Goal: Task Accomplishment & Management: Complete application form

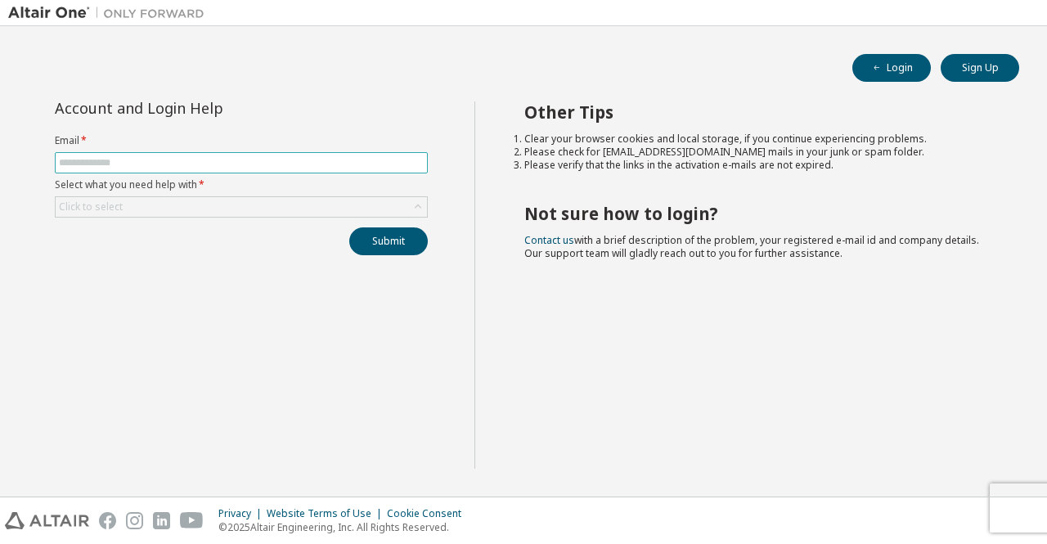
click at [229, 160] on input "text" at bounding box center [241, 162] width 365 height 13
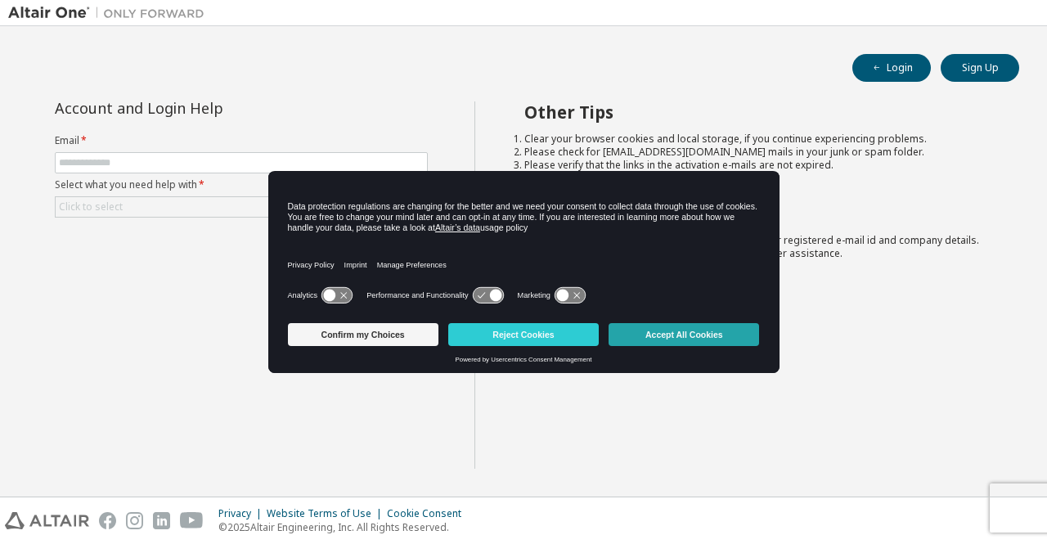
click at [653, 334] on button "Accept All Cookies" at bounding box center [684, 334] width 150 height 23
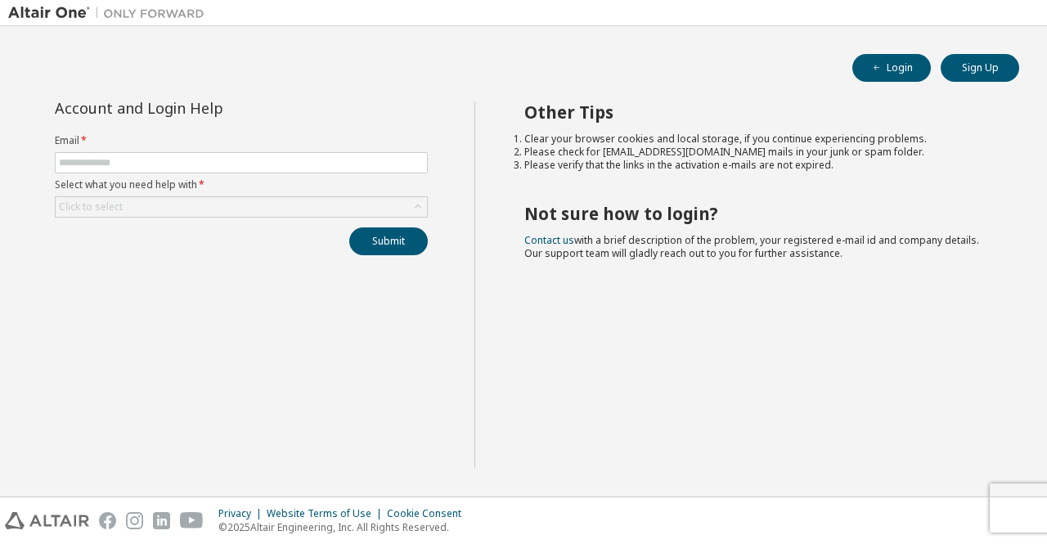
click at [200, 148] on form "Email * Select what you need help with * Click to select" at bounding box center [241, 175] width 373 height 83
click at [195, 163] on input "text" at bounding box center [241, 162] width 365 height 13
type input "**********"
click at [177, 207] on div "Click to select" at bounding box center [241, 207] width 371 height 20
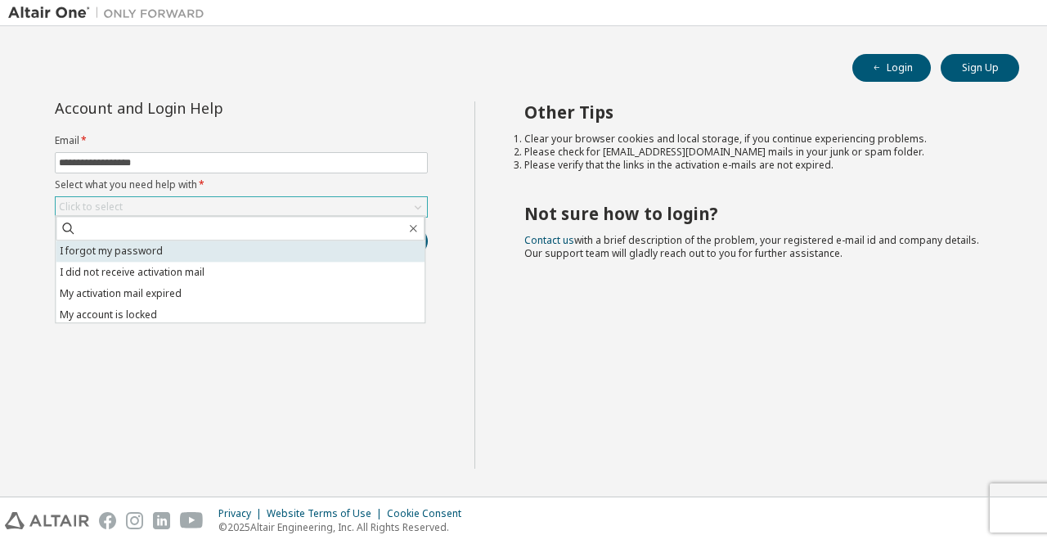
click at [150, 253] on li "I forgot my password" at bounding box center [240, 250] width 369 height 21
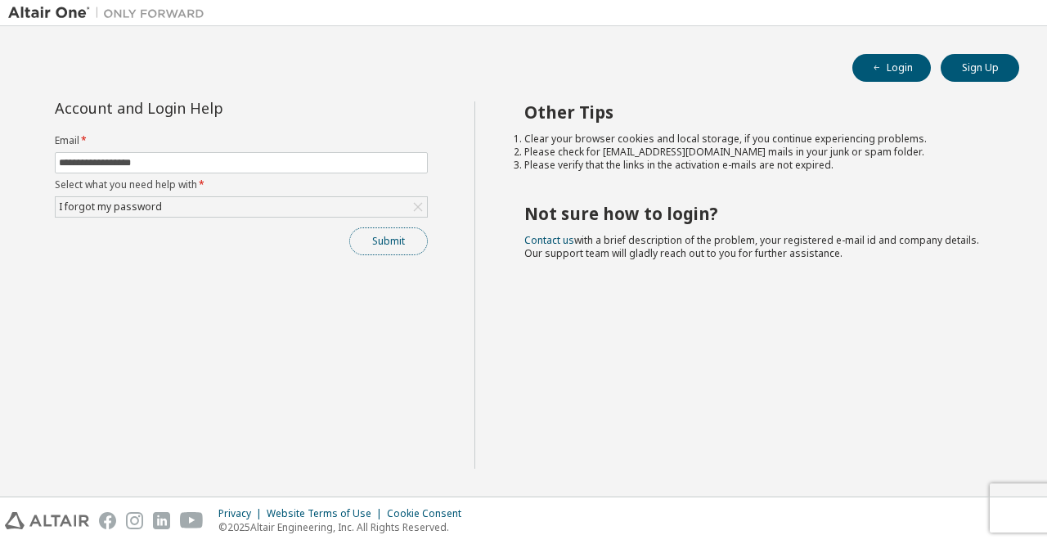
click at [399, 233] on button "Submit" at bounding box center [388, 241] width 79 height 28
click at [379, 238] on button "Submit" at bounding box center [388, 241] width 79 height 28
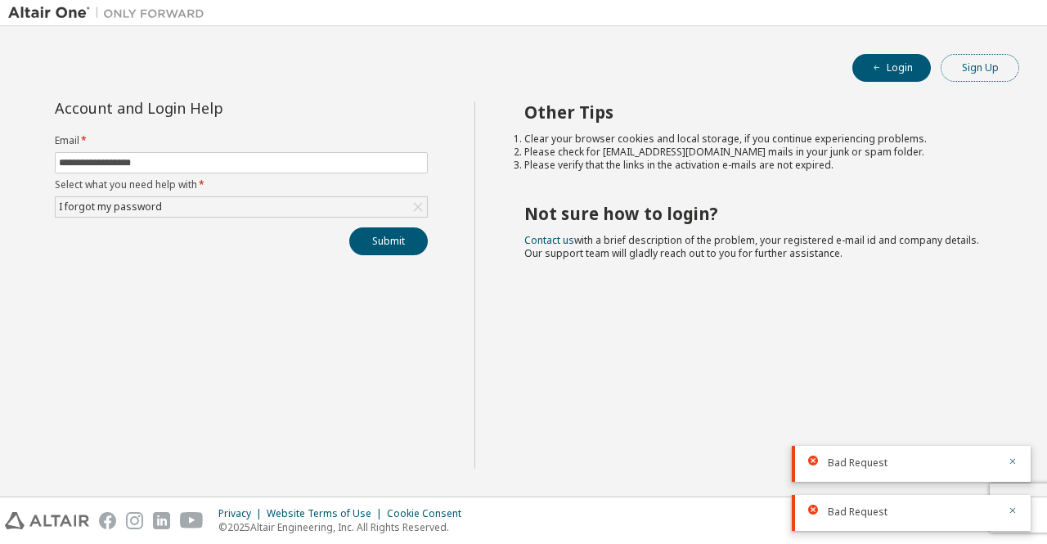
click at [967, 68] on button "Sign Up" at bounding box center [980, 68] width 79 height 28
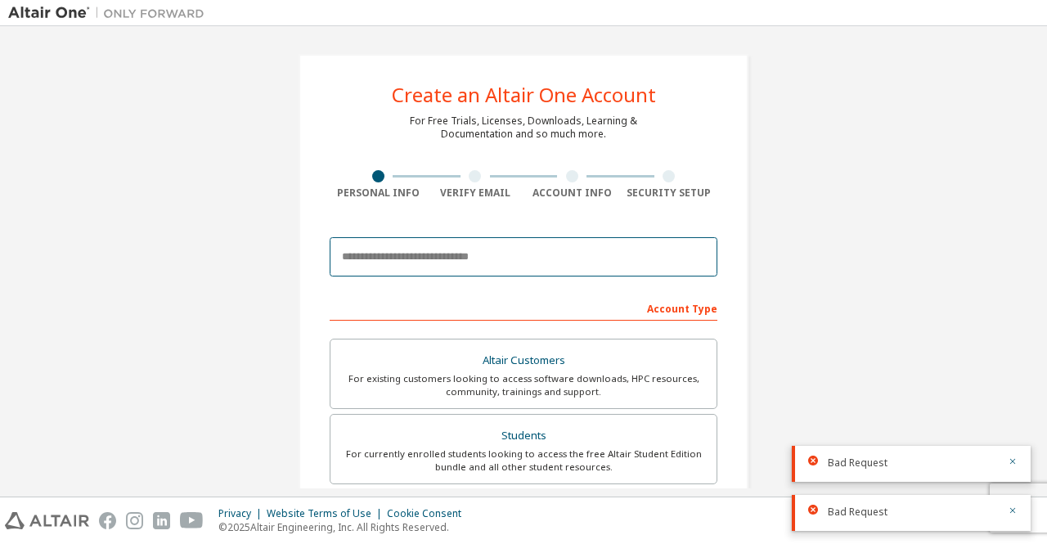
click at [428, 256] on input "email" at bounding box center [524, 256] width 388 height 39
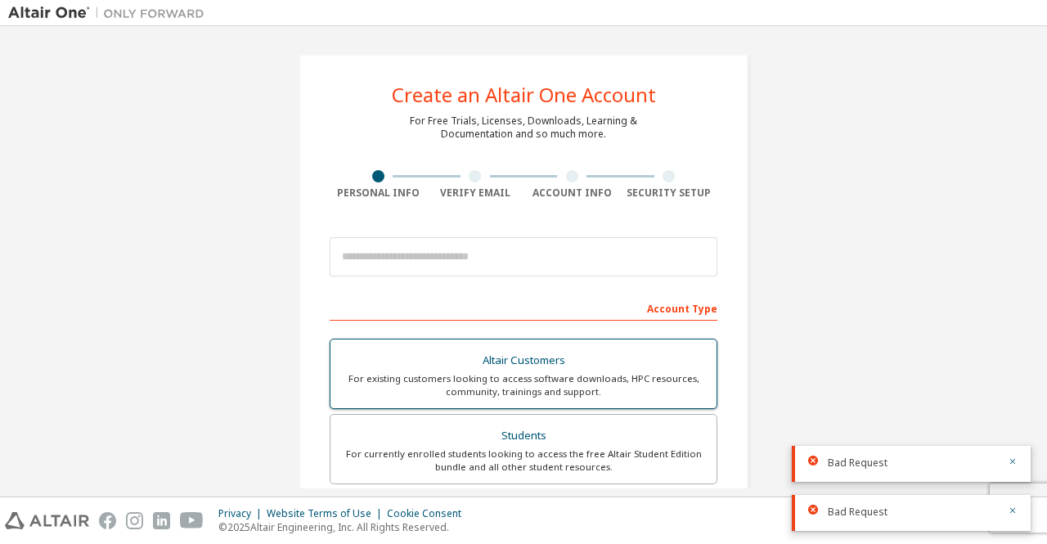
click at [515, 372] on div "For existing customers looking to access software downloads, HPC resources, com…" at bounding box center [523, 385] width 366 height 26
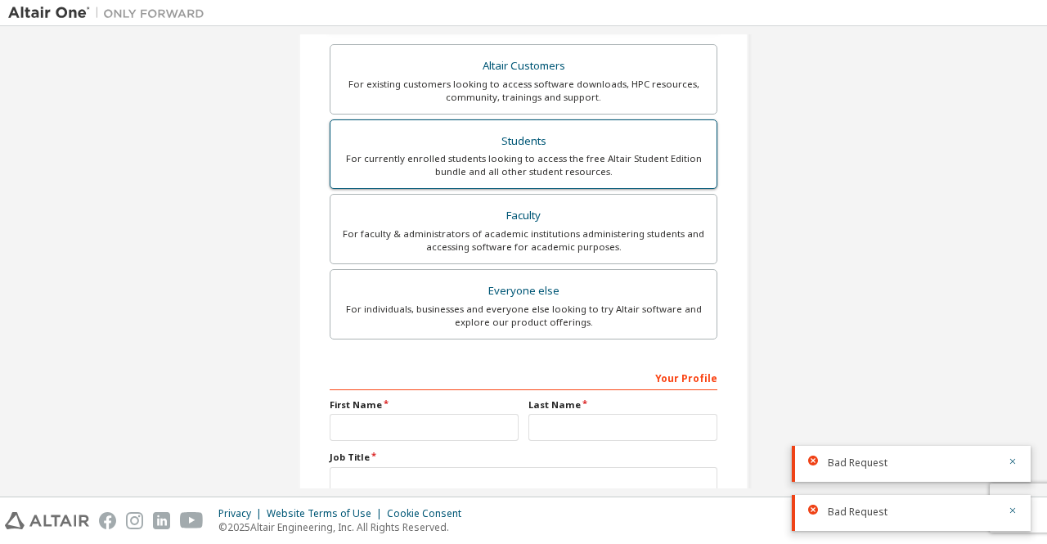
scroll to position [218, 0]
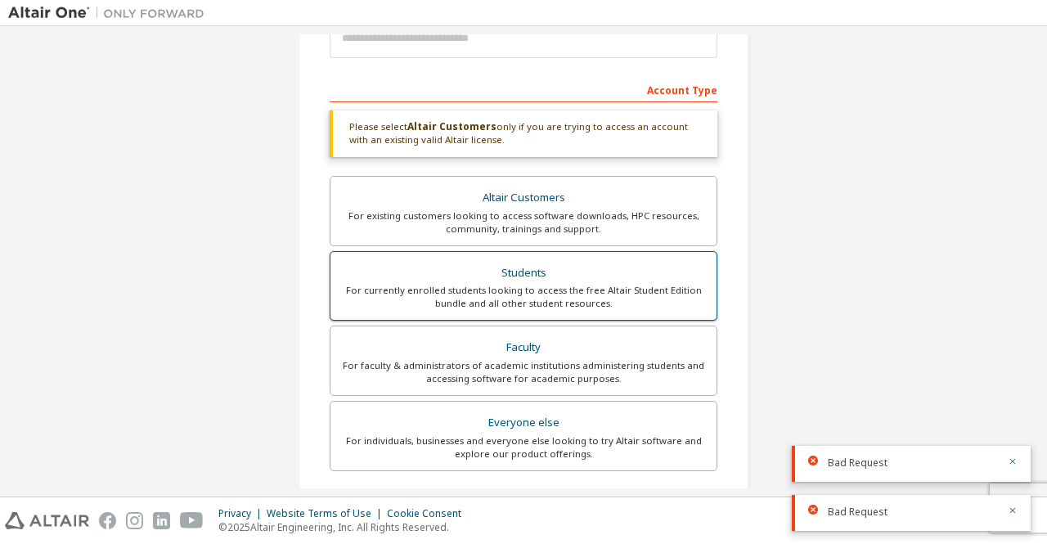
click at [527, 299] on div "For currently enrolled students looking to access the free Altair Student Editi…" at bounding box center [523, 297] width 366 height 26
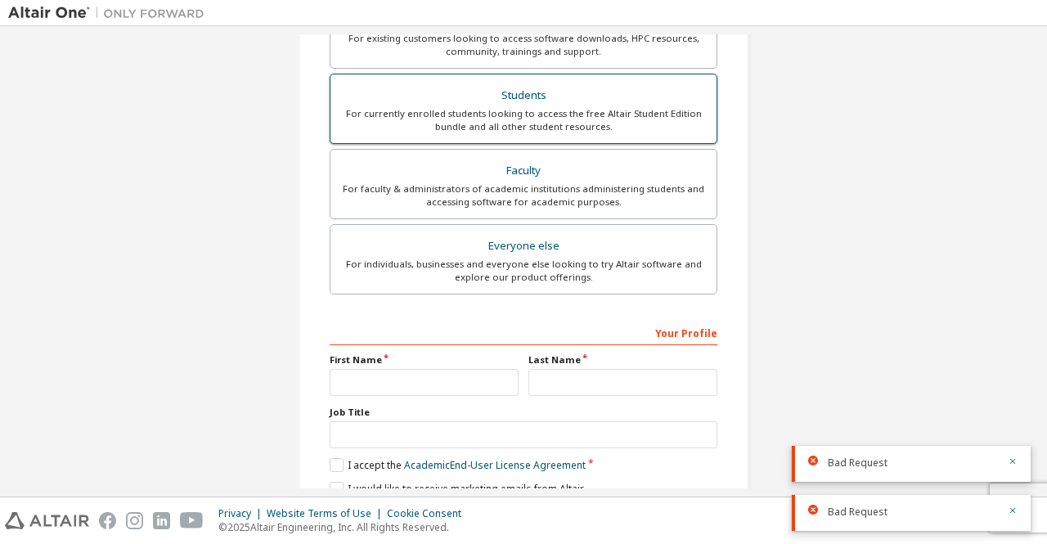
scroll to position [450, 0]
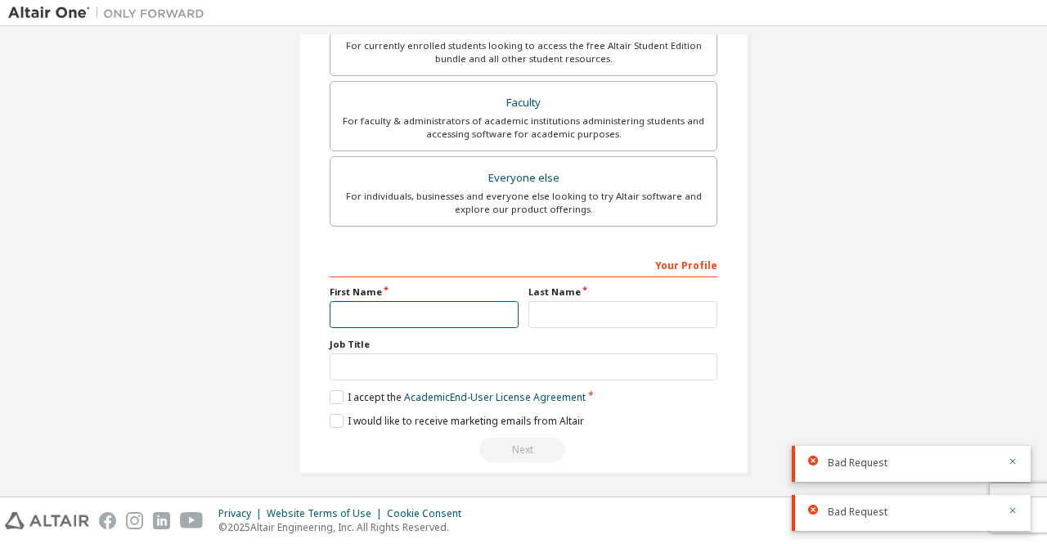
click at [397, 320] on input "text" at bounding box center [424, 314] width 189 height 27
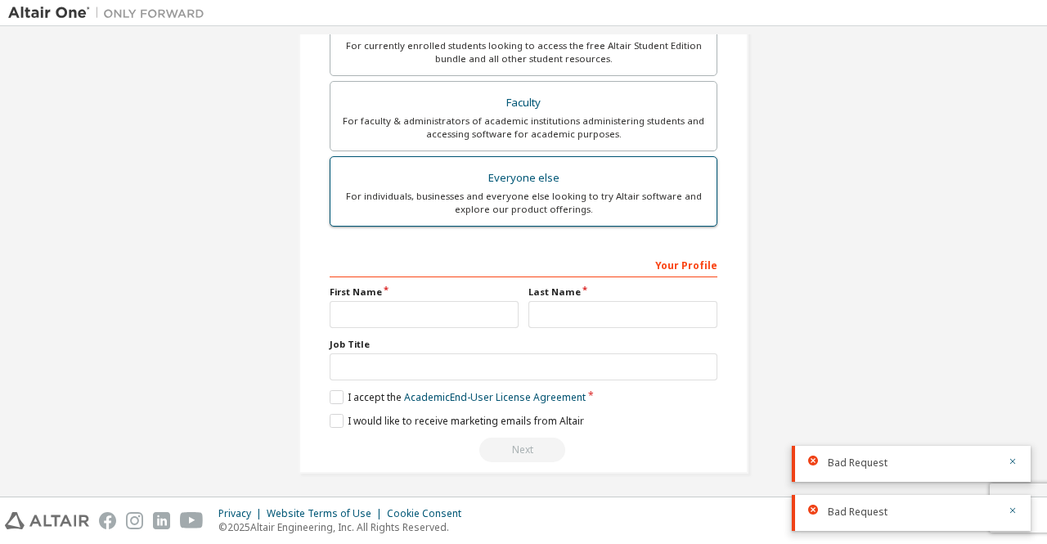
click at [612, 204] on div "For individuals, businesses and everyone else looking to try Altair software an…" at bounding box center [523, 203] width 366 height 26
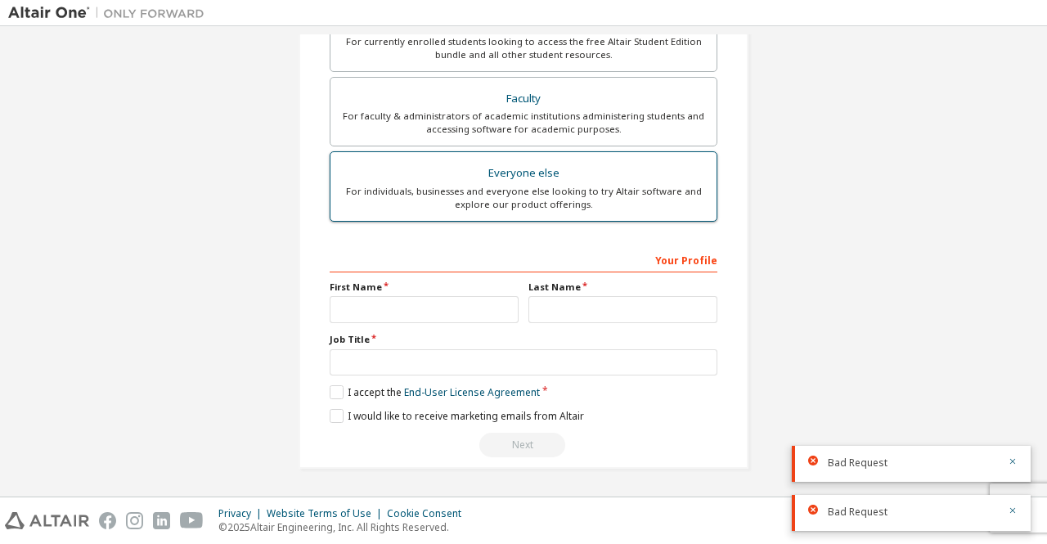
scroll to position [407, 0]
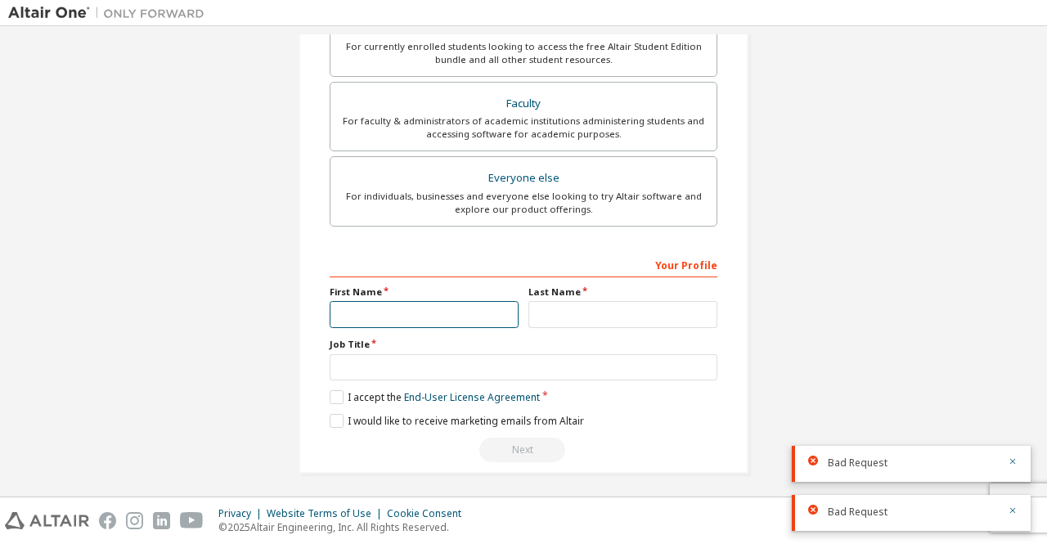
click at [423, 312] on input "text" at bounding box center [424, 314] width 189 height 27
type input "*********"
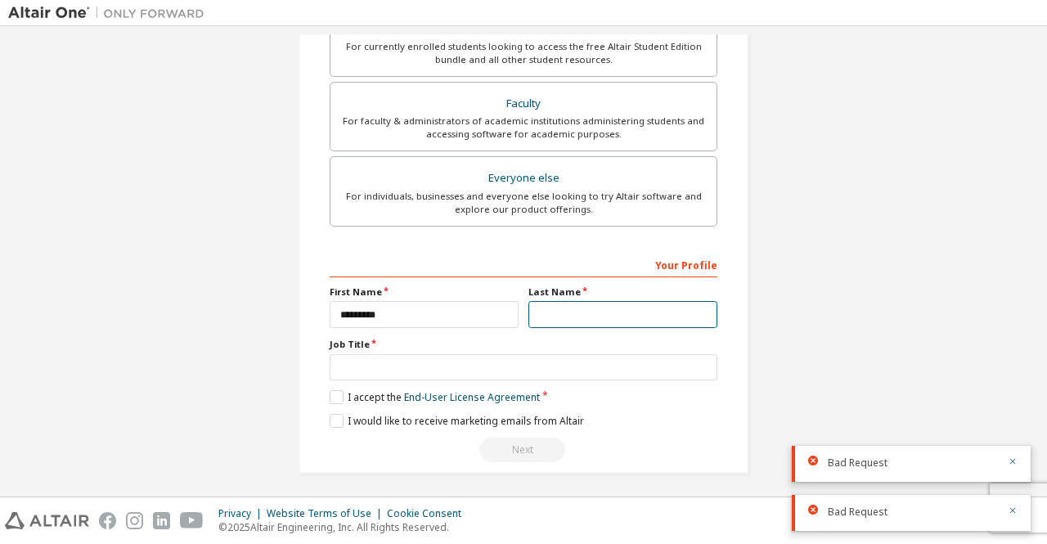
click at [545, 318] on input "text" at bounding box center [622, 314] width 189 height 27
type input "******"
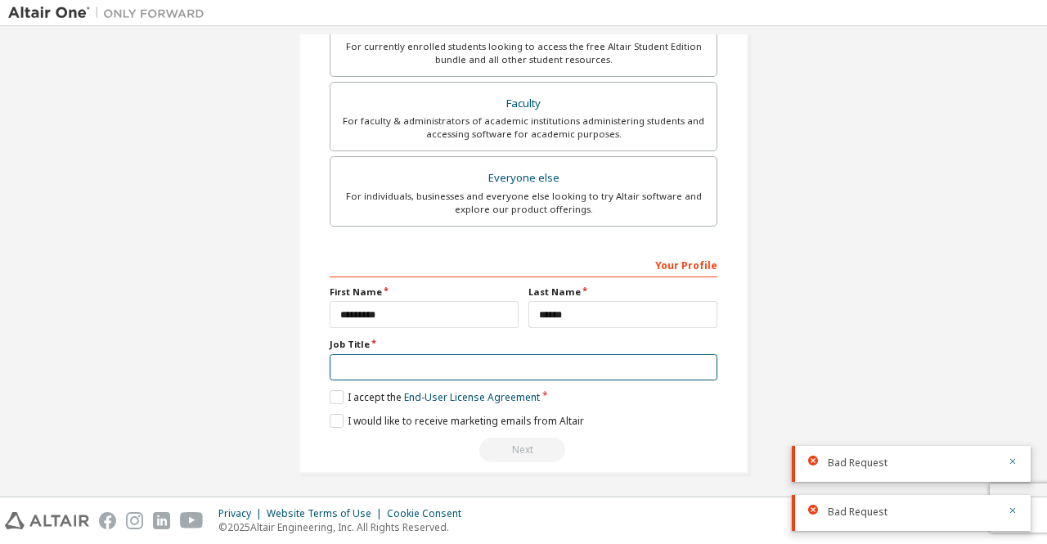
click at [461, 366] on input "text" at bounding box center [524, 367] width 388 height 27
type input "********"
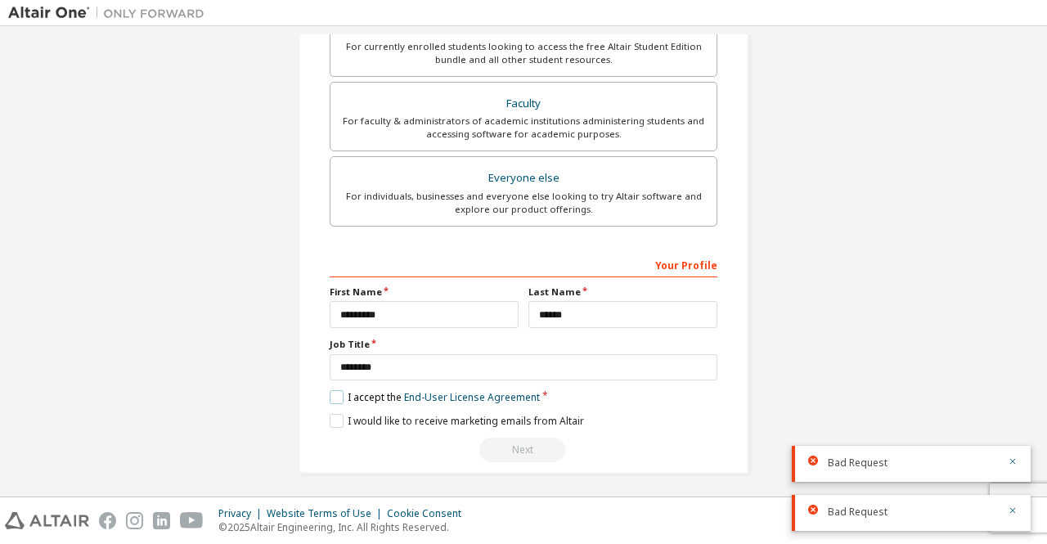
click at [336, 393] on label "I accept the End-User License Agreement" at bounding box center [435, 397] width 210 height 14
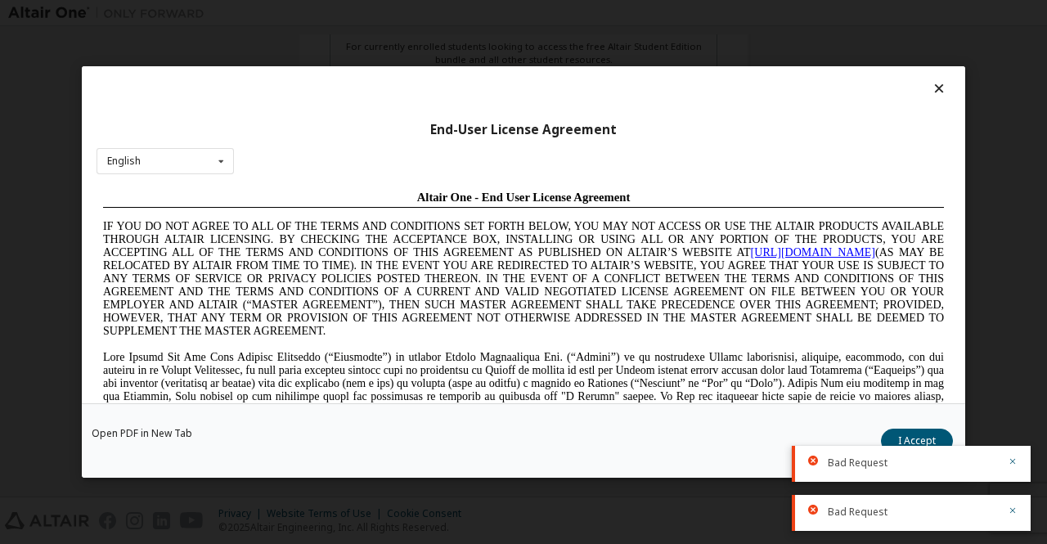
scroll to position [0, 0]
click at [206, 164] on div "English English Chinese French German Japanese Korean Portuguese" at bounding box center [165, 161] width 137 height 27
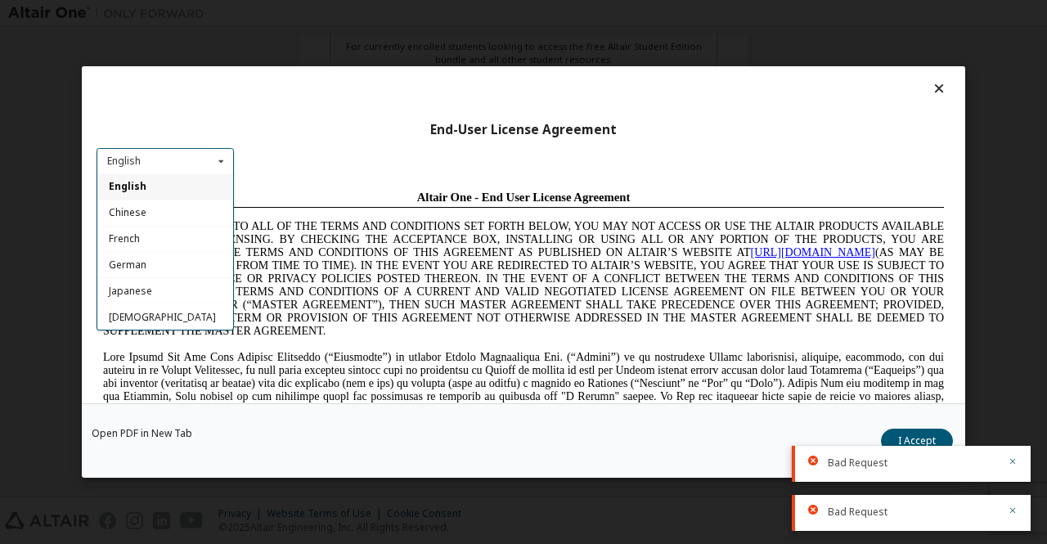
click at [182, 191] on div "English" at bounding box center [165, 186] width 136 height 26
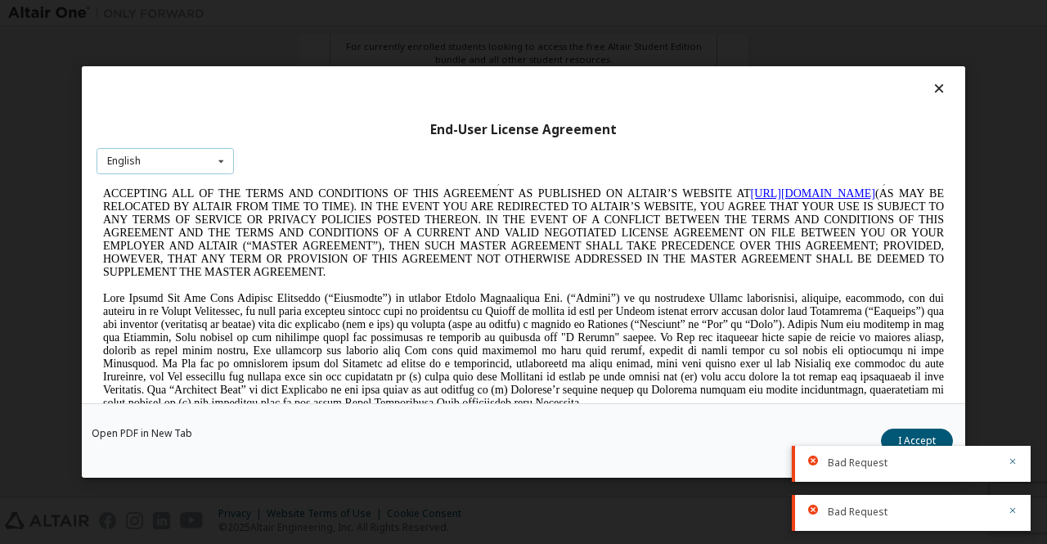
scroll to position [82, 0]
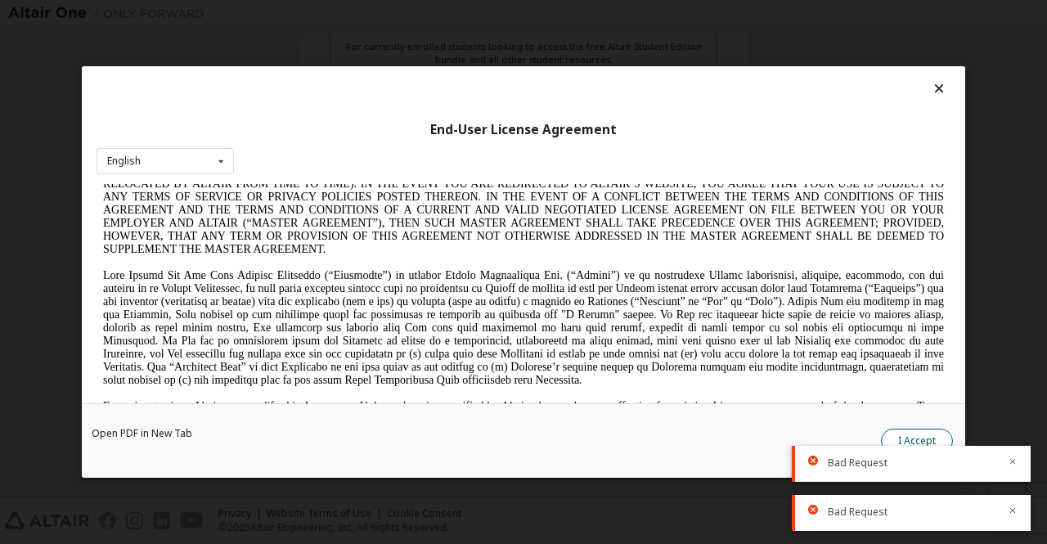
click at [900, 438] on button "I Accept" at bounding box center [917, 441] width 72 height 25
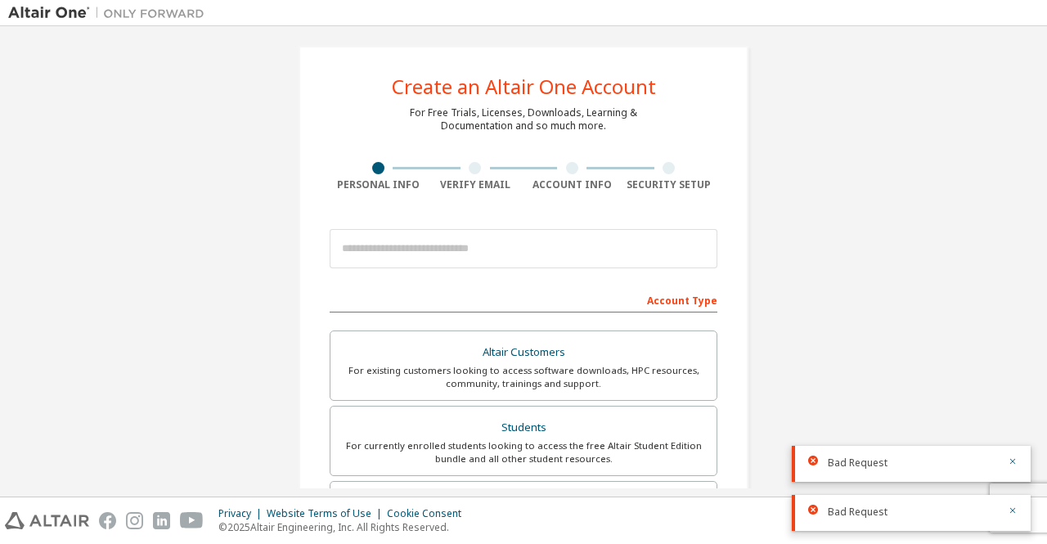
scroll to position [0, 0]
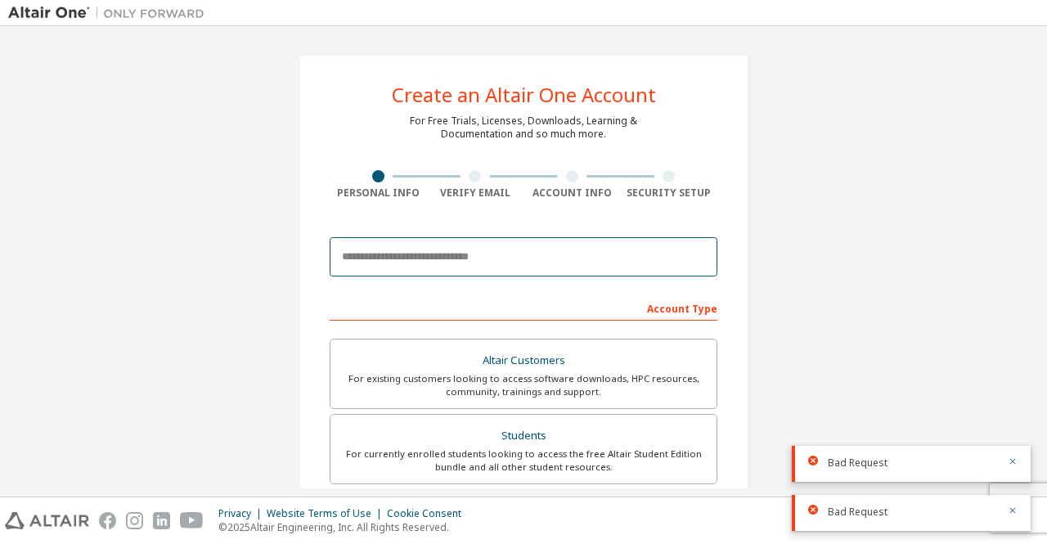
click at [505, 259] on input "email" at bounding box center [524, 256] width 388 height 39
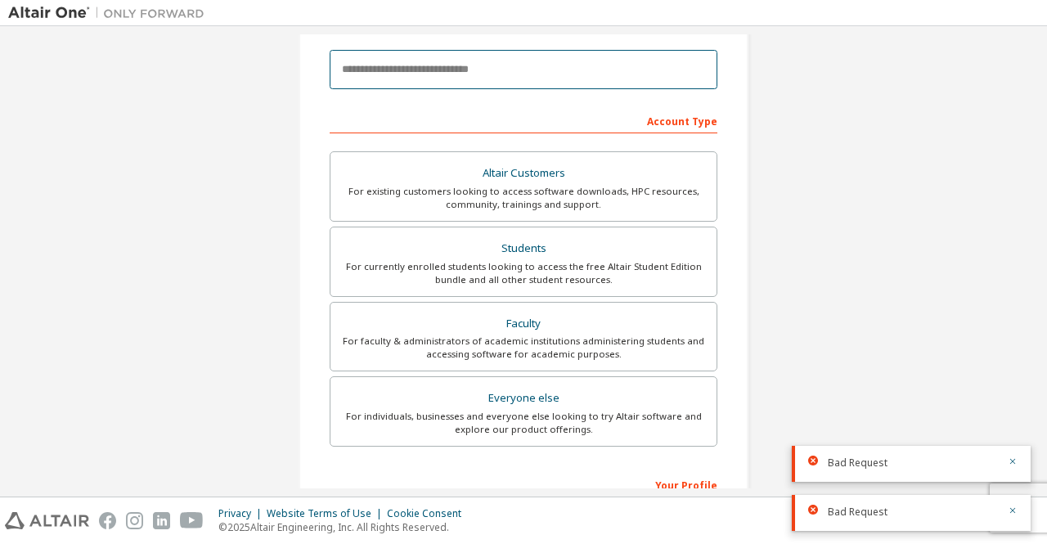
scroll to position [407, 0]
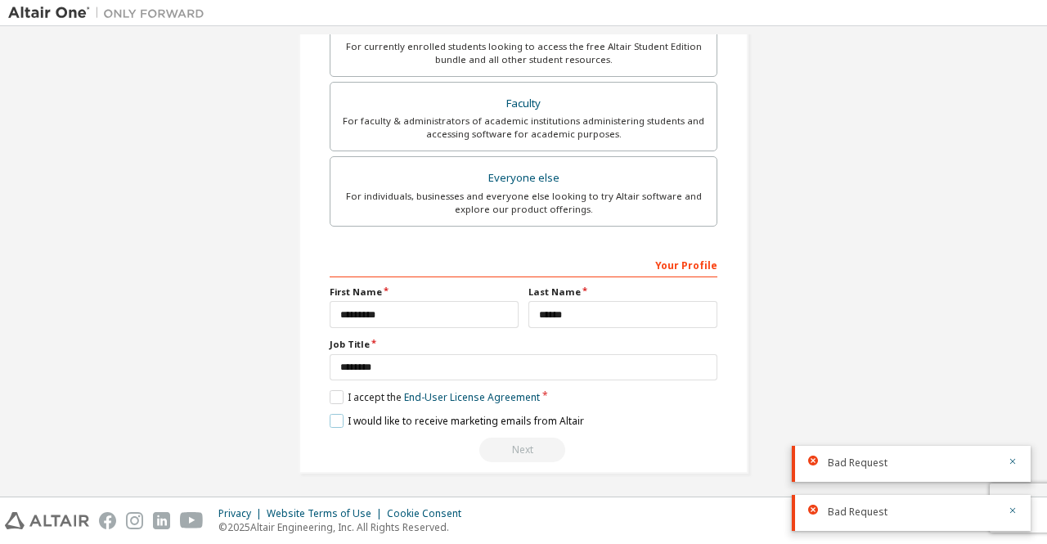
click at [402, 414] on label "I would like to receive marketing emails from Altair" at bounding box center [457, 421] width 254 height 14
click at [1012, 458] on icon "button" at bounding box center [1013, 461] width 10 height 10
click at [1017, 512] on div "Bad Request" at bounding box center [911, 513] width 239 height 36
click at [1008, 506] on icon "button" at bounding box center [1013, 510] width 10 height 10
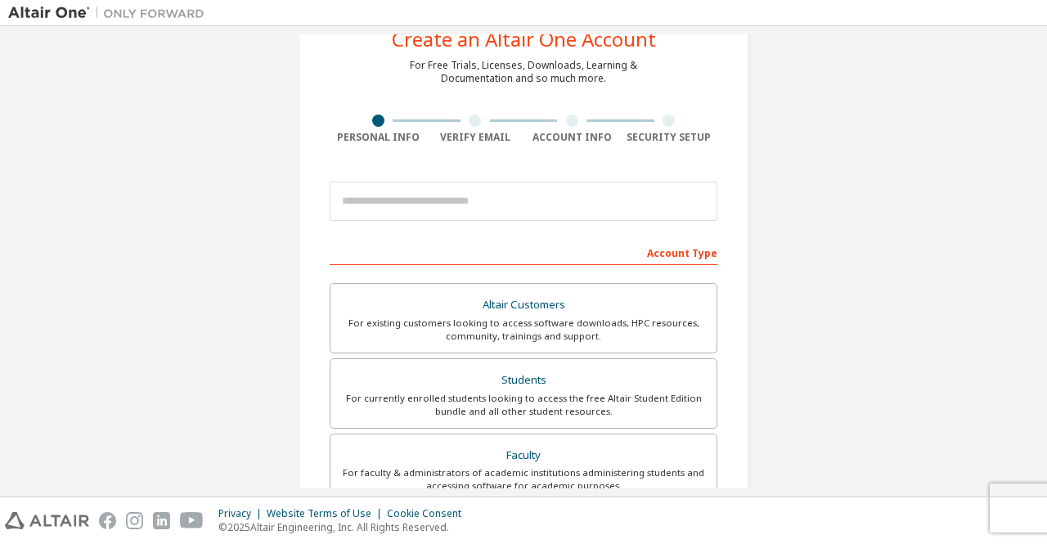
scroll to position [0, 0]
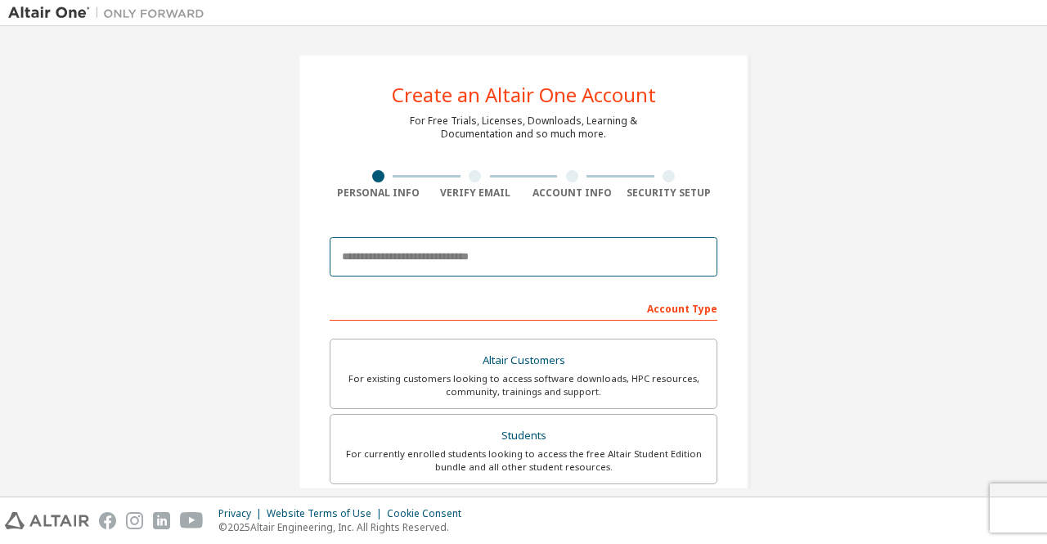
click at [479, 262] on input "email" at bounding box center [524, 256] width 388 height 39
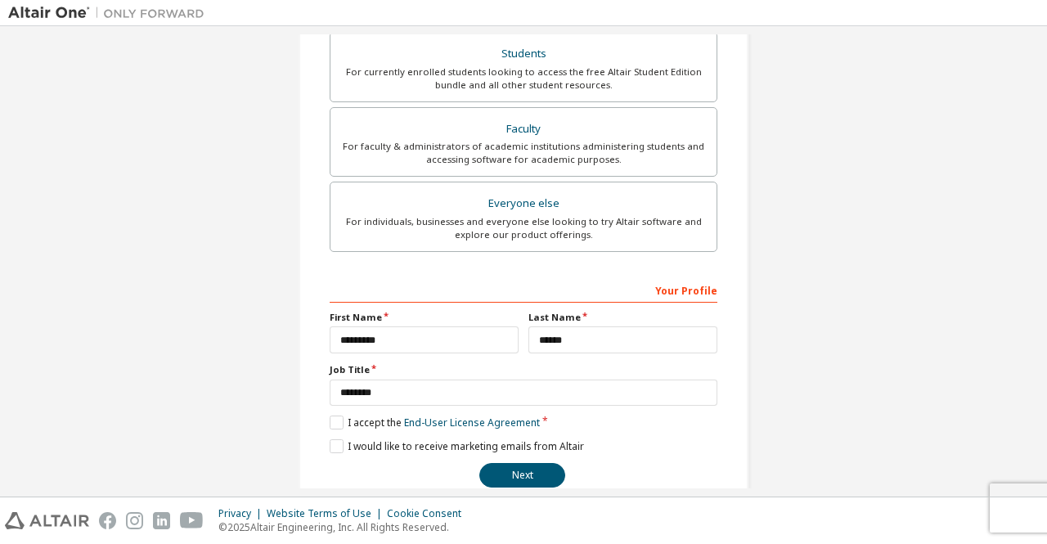
scroll to position [407, 0]
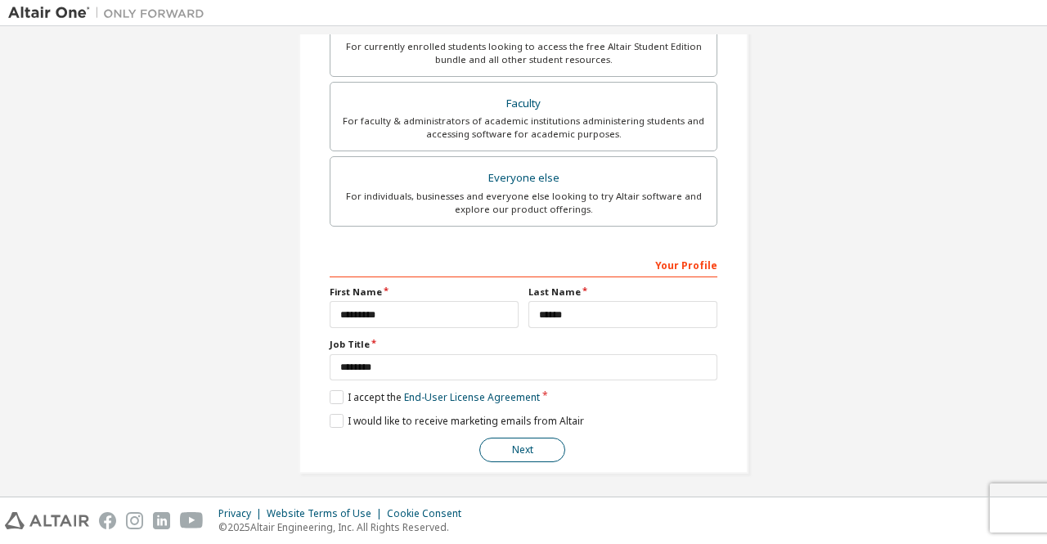
type input "**********"
click at [529, 451] on button "Next" at bounding box center [522, 450] width 86 height 25
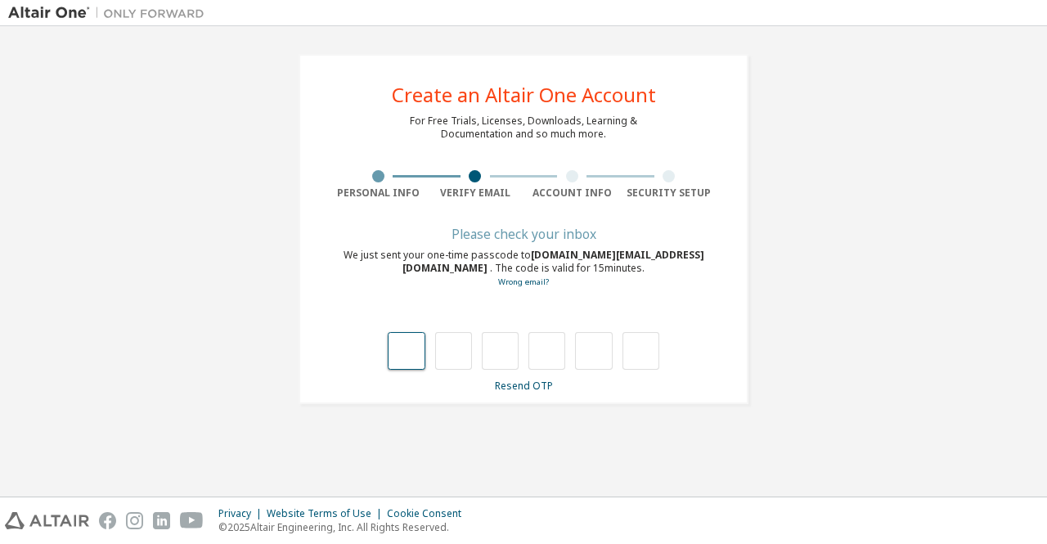
type input "*"
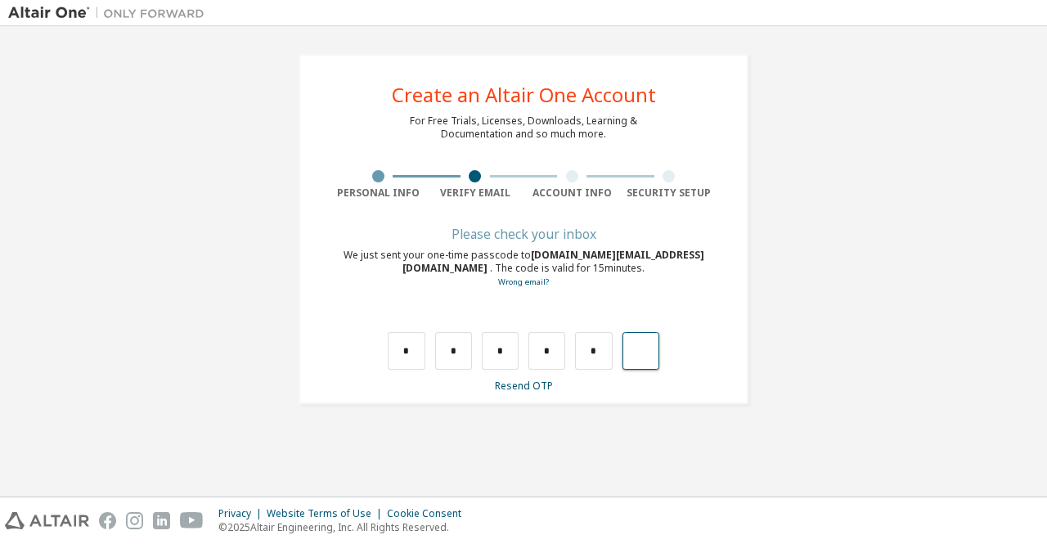
type input "*"
